Goal: Transaction & Acquisition: Purchase product/service

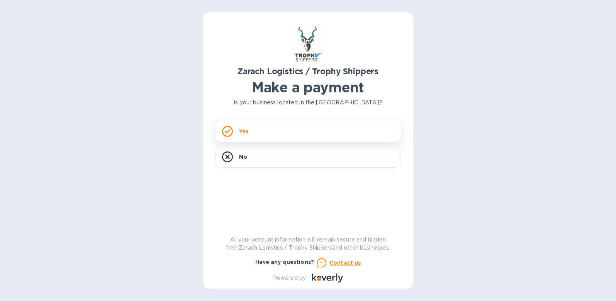
click at [307, 133] on div "Yes" at bounding box center [307, 131] width 185 height 22
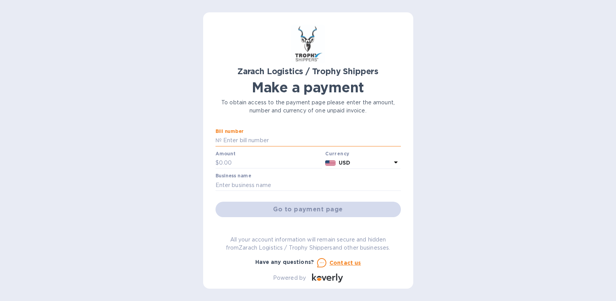
click at [252, 136] on input "text" at bounding box center [311, 141] width 179 height 12
paste input "B00174891"
type input "B00174891"
click at [232, 160] on input "text" at bounding box center [270, 163] width 103 height 12
click at [266, 175] on div "Business name" at bounding box center [307, 182] width 185 height 18
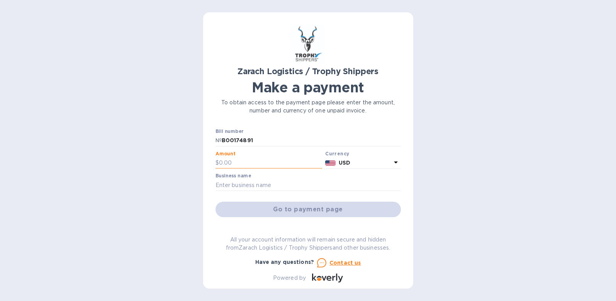
click at [242, 164] on input "text" at bounding box center [270, 163] width 103 height 12
type input "910"
click at [238, 185] on input "text" at bounding box center [307, 185] width 185 height 12
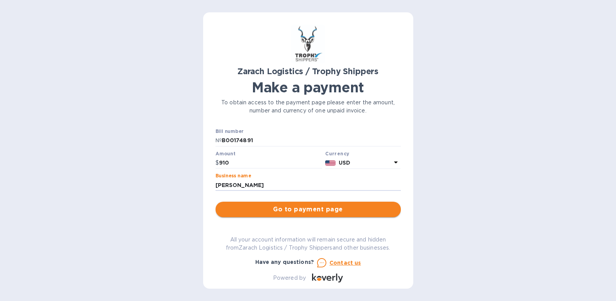
type input "[PERSON_NAME]"
click at [275, 209] on span "Go to payment page" at bounding box center [308, 209] width 173 height 9
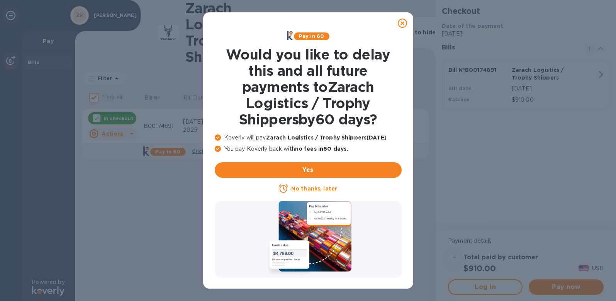
click at [301, 189] on u "No thanks, later" at bounding box center [314, 188] width 46 height 6
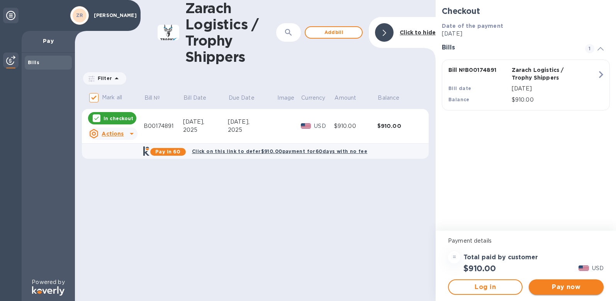
click at [560, 291] on span "Pay now" at bounding box center [566, 286] width 62 height 9
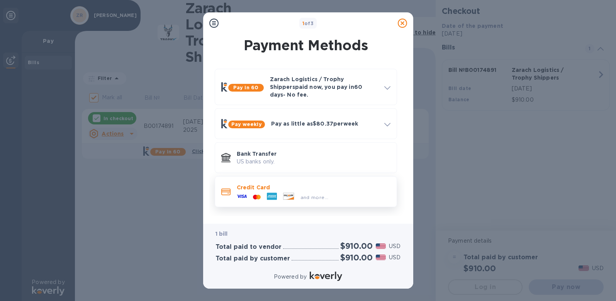
click at [365, 194] on div "and more..." at bounding box center [314, 195] width 154 height 8
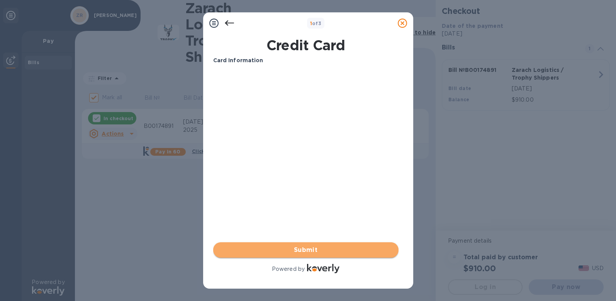
click at [308, 249] on span "Submit" at bounding box center [305, 249] width 173 height 9
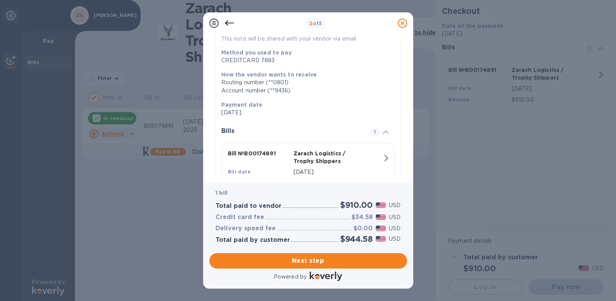
scroll to position [128, 0]
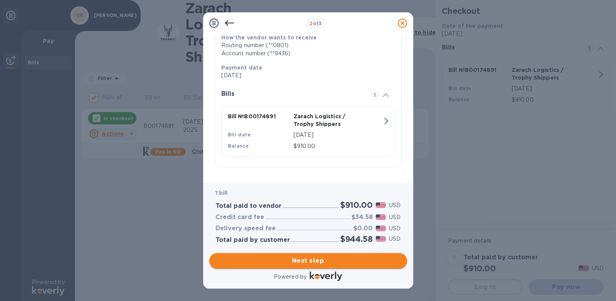
click at [315, 261] on span "Next step" at bounding box center [307, 260] width 185 height 9
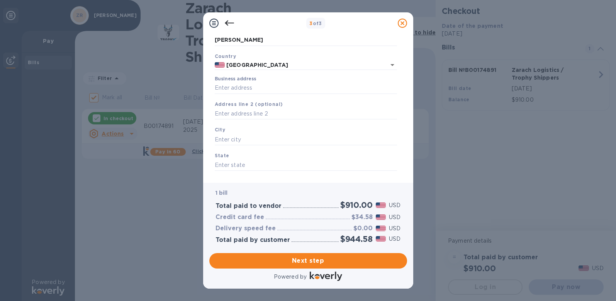
scroll to position [77, 0]
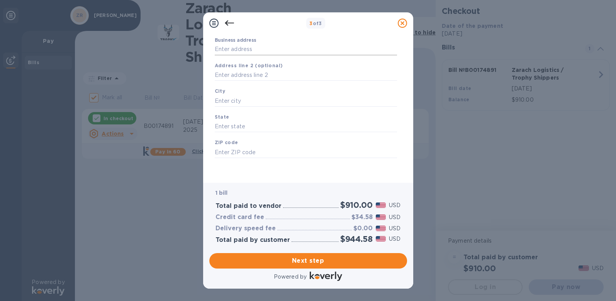
click at [252, 47] on input "Business address" at bounding box center [306, 50] width 182 height 12
type input "[STREET_ADDRESS]"
type input "[GEOGRAPHIC_DATA]"
type input "CO"
type input "80126"
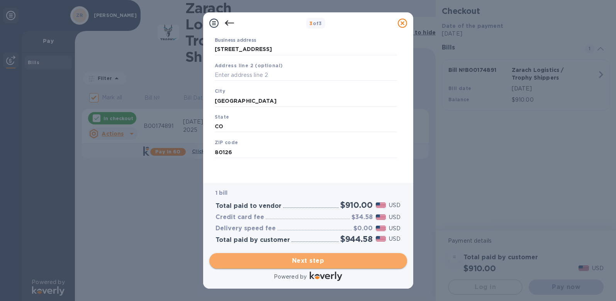
click at [315, 261] on span "Next step" at bounding box center [307, 260] width 185 height 9
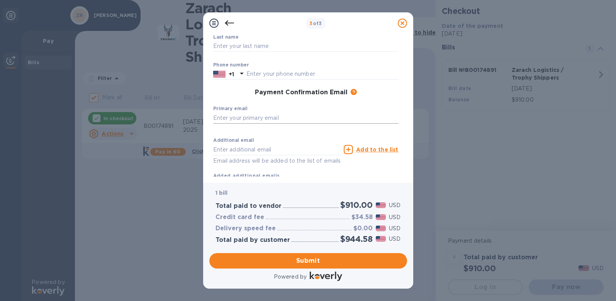
click at [251, 120] on input "text" at bounding box center [305, 118] width 185 height 12
type input "[EMAIL_ADDRESS][DOMAIN_NAME]"
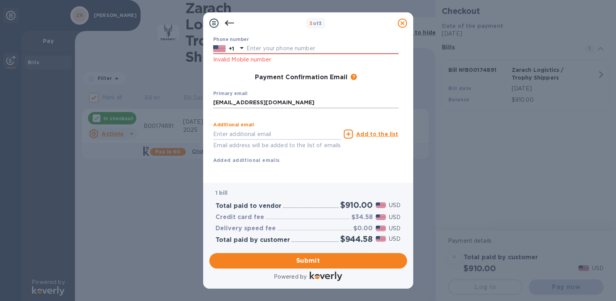
scroll to position [124, 0]
click at [301, 260] on span "Submit" at bounding box center [307, 260] width 185 height 9
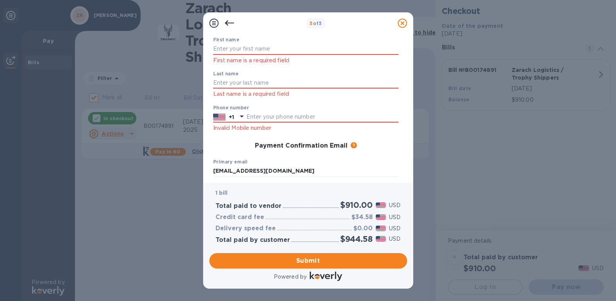
scroll to position [8, 0]
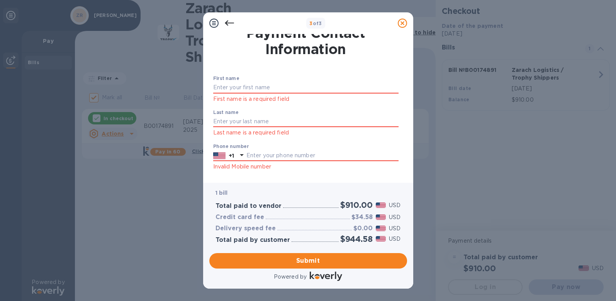
click at [276, 89] on input "text" at bounding box center [305, 88] width 185 height 12
type input "[PERSON_NAME]"
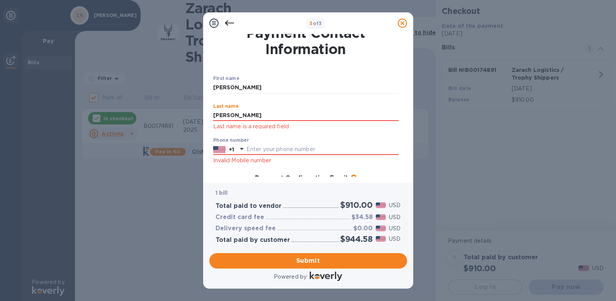
type input "[PERSON_NAME]"
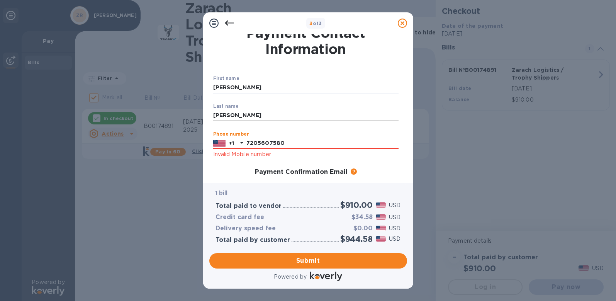
type input "7205607580"
click at [305, 112] on input "[PERSON_NAME]" at bounding box center [305, 116] width 185 height 12
click at [308, 259] on span "Submit" at bounding box center [307, 260] width 185 height 9
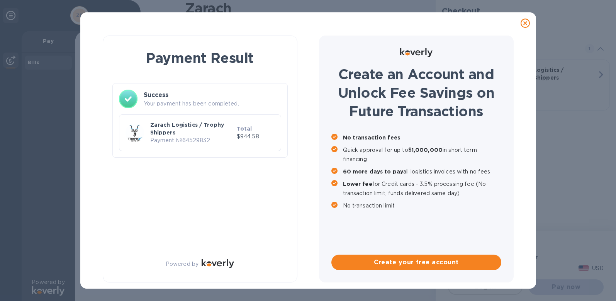
checkbox input "false"
click at [191, 103] on p "Your payment has been completed." at bounding box center [212, 104] width 137 height 8
